Goal: Task Accomplishment & Management: Manage account settings

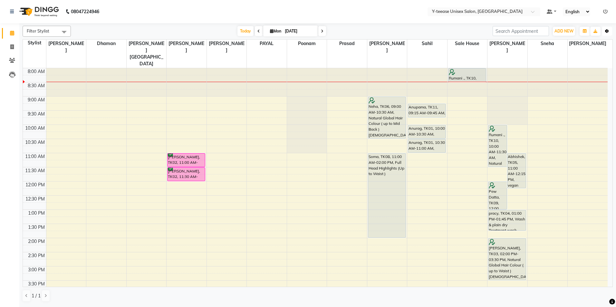
click at [608, 32] on icon "button" at bounding box center [607, 31] width 4 height 4
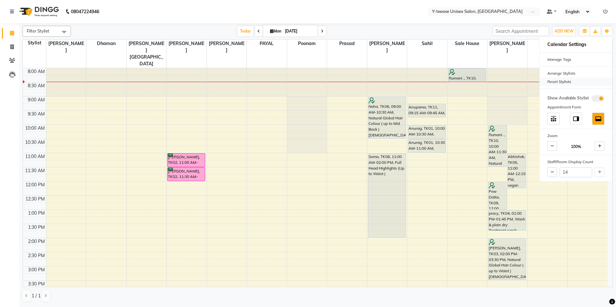
click at [579, 80] on div "Reset Stylists" at bounding box center [575, 82] width 72 height 8
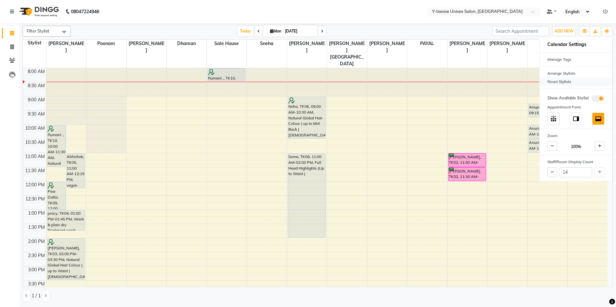
click at [579, 80] on div "Reset Stylists" at bounding box center [575, 82] width 72 height 8
click at [604, 33] on button "Toggle Dropdown" at bounding box center [606, 31] width 10 height 9
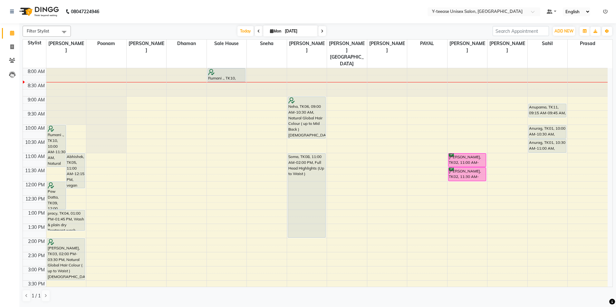
drag, startPoint x: 322, startPoint y: 28, endPoint x: 323, endPoint y: 32, distance: 3.8
click at [323, 30] on span at bounding box center [322, 31] width 8 height 10
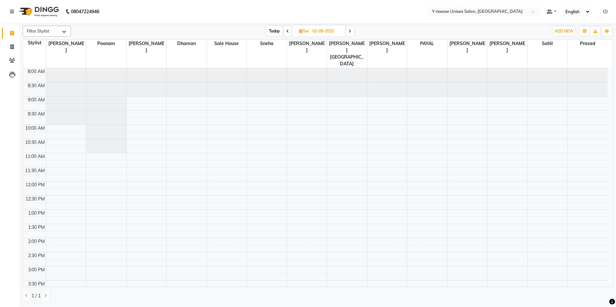
click at [274, 31] on span "Today" at bounding box center [274, 31] width 16 height 10
type input "[DATE]"
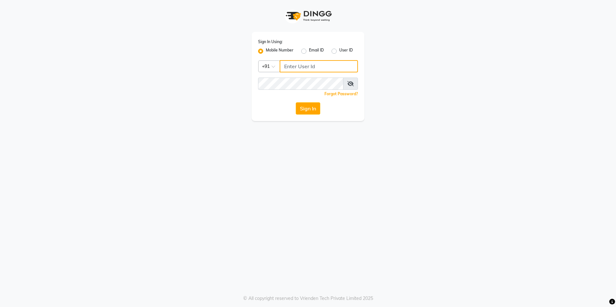
type input "8999679795"
click at [308, 108] on button "Sign In" at bounding box center [308, 108] width 24 height 12
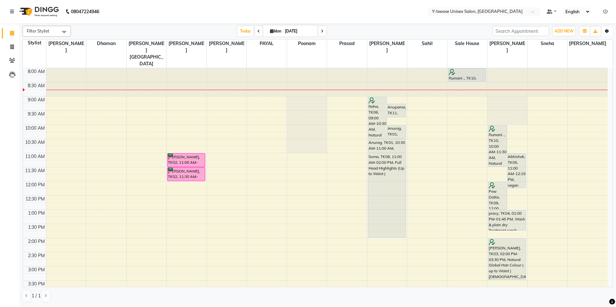
click at [609, 30] on button "Toggle Dropdown" at bounding box center [606, 31] width 10 height 9
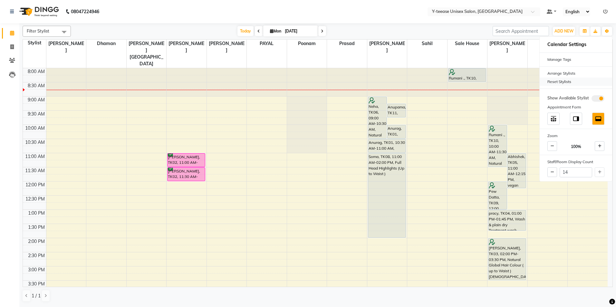
click at [589, 81] on div "Reset Stylists" at bounding box center [575, 82] width 72 height 8
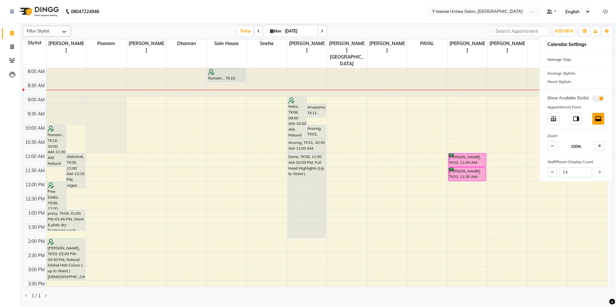
click at [325, 12] on nav "08047224946 Select Location × Y-teease Unisex Salon, Amanora Default Panel My P…" at bounding box center [308, 11] width 616 height 23
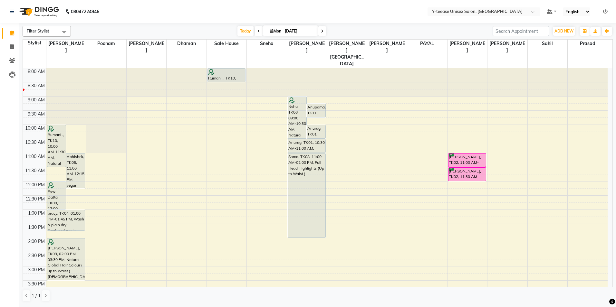
scroll to position [32, 0]
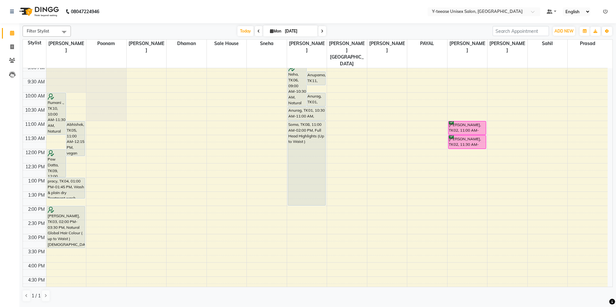
click at [323, 30] on span at bounding box center [322, 31] width 8 height 10
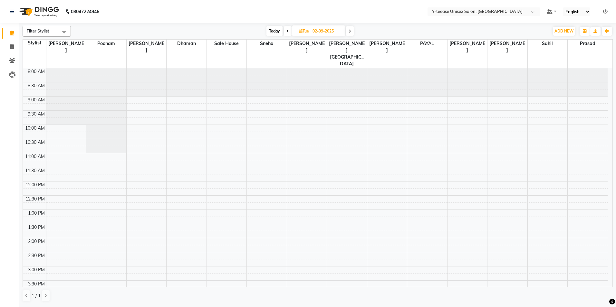
click at [273, 33] on span "Today" at bounding box center [274, 31] width 16 height 10
type input "[DATE]"
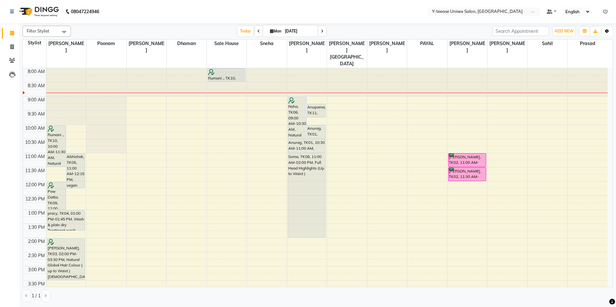
drag, startPoint x: 608, startPoint y: 31, endPoint x: 608, endPoint y: 35, distance: 4.2
click at [608, 32] on icon "button" at bounding box center [607, 31] width 4 height 4
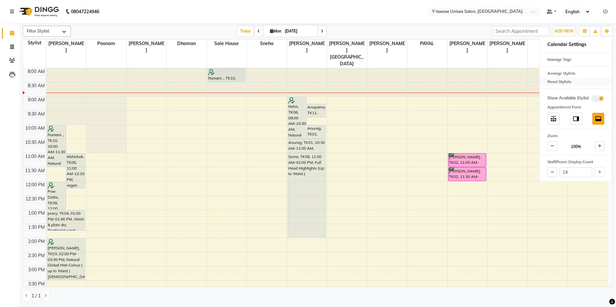
click at [586, 81] on div "Reset Stylists" at bounding box center [575, 82] width 72 height 8
click at [552, 80] on div "Reset Stylists" at bounding box center [575, 82] width 72 height 8
click at [608, 31] on icon "button" at bounding box center [607, 31] width 4 height 4
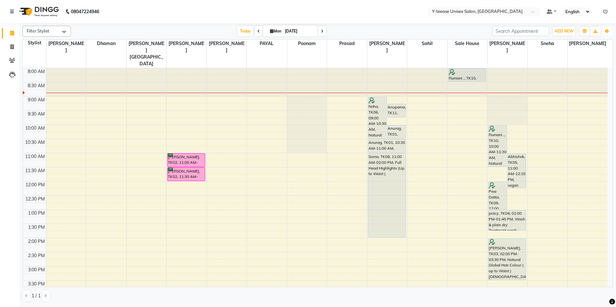
drag, startPoint x: 604, startPoint y: 29, endPoint x: 603, endPoint y: 42, distance: 12.9
click at [604, 39] on div "Filter Stylist Select All chaitrali Dhaman keshav nagar Mosin khan Neelam PAYAL…" at bounding box center [318, 163] width 590 height 281
drag, startPoint x: 608, startPoint y: 27, endPoint x: 605, endPoint y: 36, distance: 9.3
click at [605, 36] on div "Toggle Dropdown Calendar Settings Manage Tags Arrange Stylists Reset Stylists S…" at bounding box center [607, 31] width 12 height 10
drag, startPoint x: 606, startPoint y: 31, endPoint x: 604, endPoint y: 37, distance: 6.5
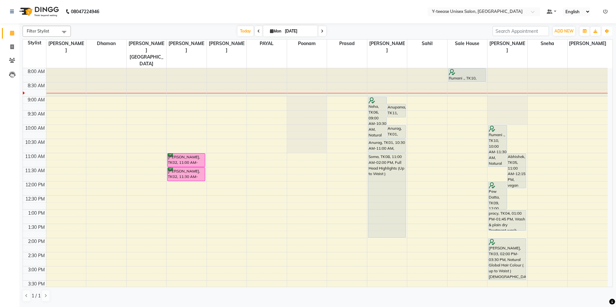
click at [606, 32] on icon "button" at bounding box center [607, 31] width 4 height 4
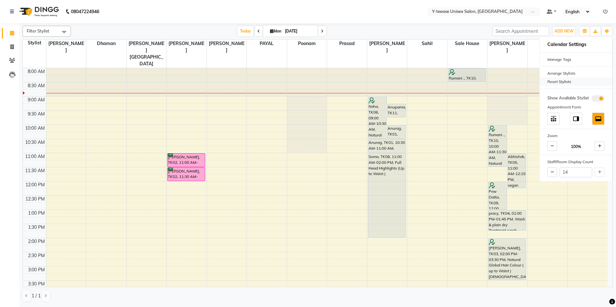
click at [584, 81] on div "Reset Stylists" at bounding box center [575, 82] width 72 height 8
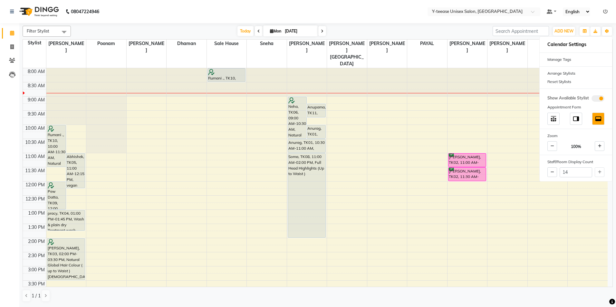
click at [428, 31] on div "Today Mon 01-09-2025" at bounding box center [281, 31] width 415 height 10
